Goal: Transaction & Acquisition: Purchase product/service

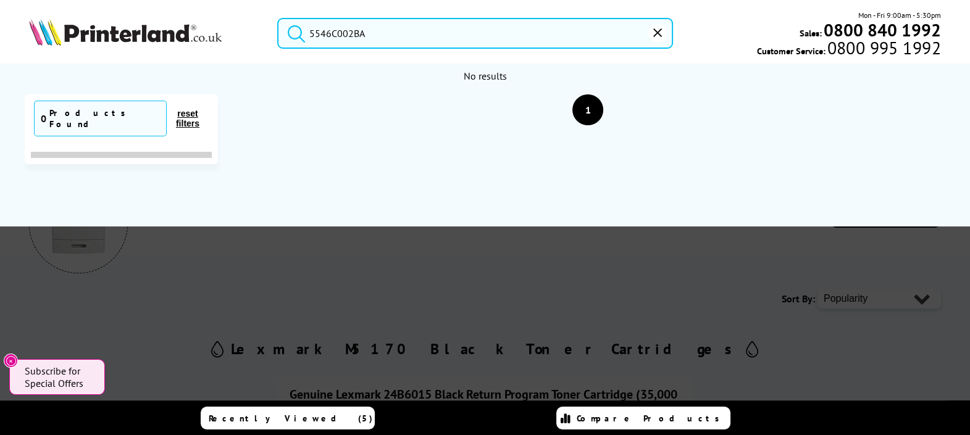
drag, startPoint x: 0, startPoint y: 0, endPoint x: 401, endPoint y: 33, distance: 402.7
click at [257, 9] on header "5546C002BA Mon - Fri 9:00am - 5:30pm Sales: 0800 840 1992 Customer Service: 080…" at bounding box center [485, 53] width 970 height 106
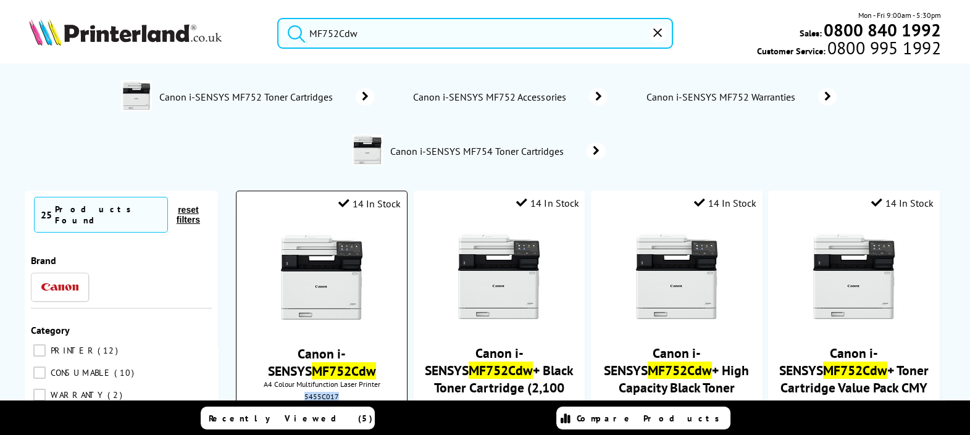
drag, startPoint x: 349, startPoint y: 280, endPoint x: 305, endPoint y: 282, distance: 43.9
click at [305, 392] on div "5455C017" at bounding box center [322, 396] width 152 height 9
copy div "5455C017"
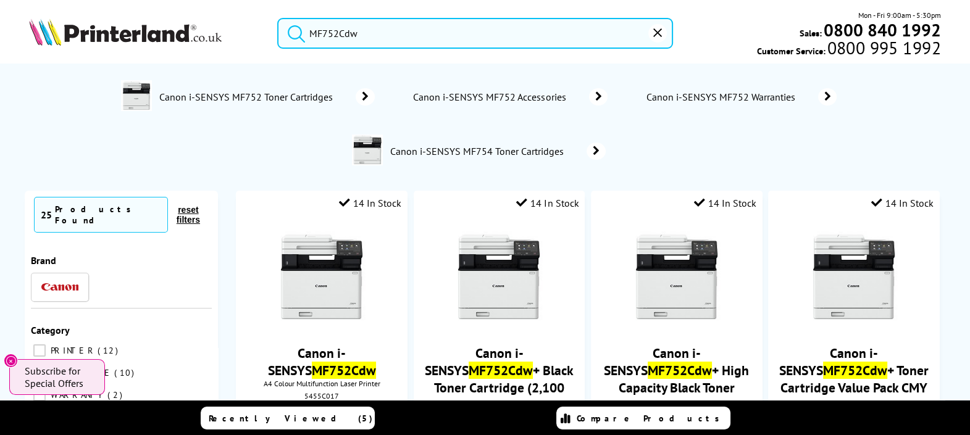
drag, startPoint x: 372, startPoint y: 27, endPoint x: 303, endPoint y: 25, distance: 69.8
click at [303, 25] on form "MF752Cdw" at bounding box center [475, 33] width 396 height 31
paste input "B11B257401BY"
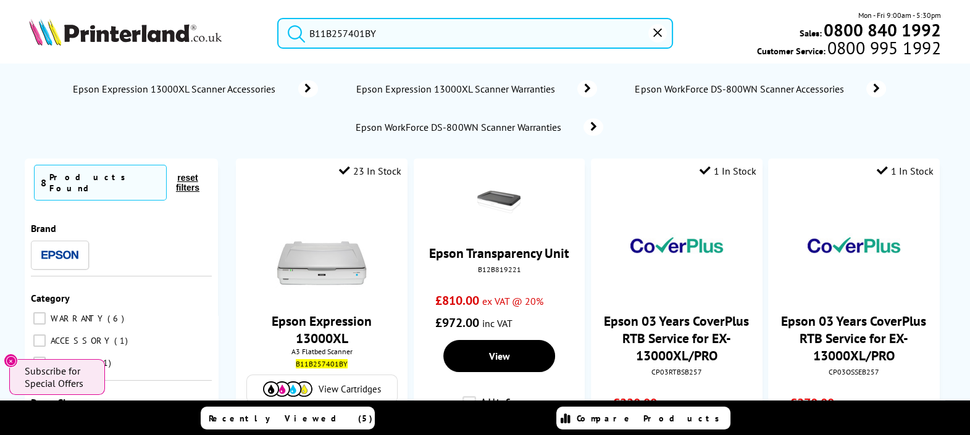
drag, startPoint x: 390, startPoint y: 33, endPoint x: 269, endPoint y: 21, distance: 122.3
click at [238, 20] on div "B11B257401BY Mon - Fri 9:00am - 5:30pm Sales: 0800 840 1992 Customer Service: 0…" at bounding box center [485, 36] width 970 height 54
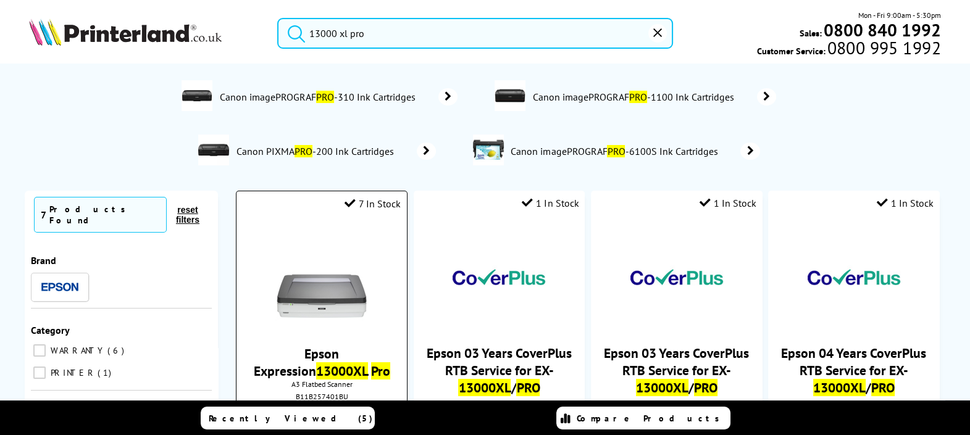
type input "13000 xl pro"
drag, startPoint x: 351, startPoint y: 284, endPoint x: 300, endPoint y: 257, distance: 57.2
click at [294, 392] on div "B11B257401BU" at bounding box center [322, 396] width 152 height 9
copy div "B11B257401BU"
